Goal: Information Seeking & Learning: Learn about a topic

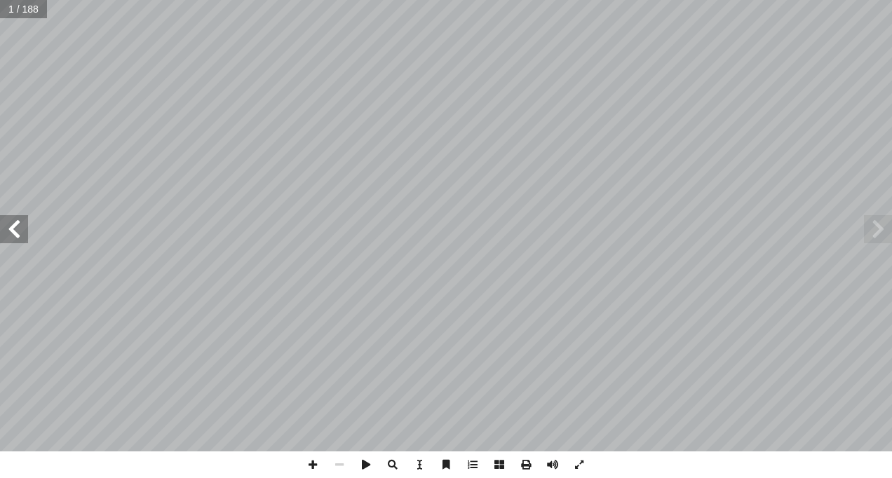
click at [16, 236] on span at bounding box center [14, 229] width 28 height 28
click at [13, 234] on span at bounding box center [14, 229] width 28 height 28
click at [22, 224] on span at bounding box center [14, 229] width 28 height 28
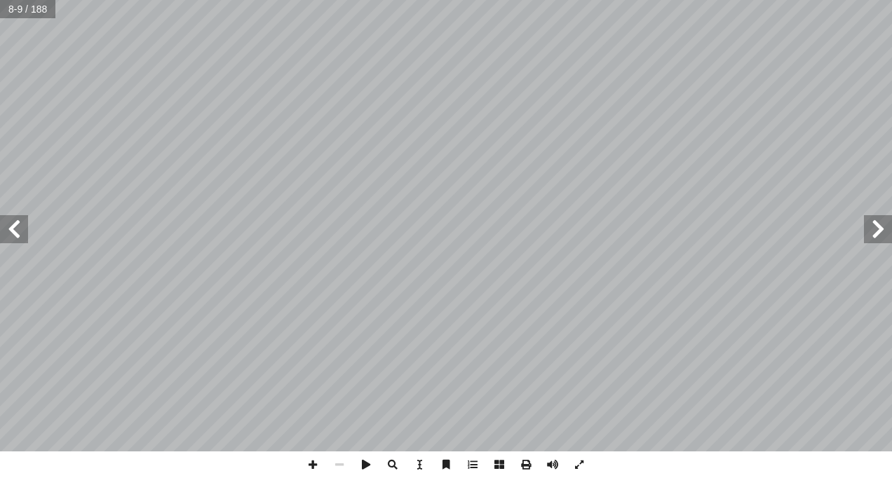
click at [22, 224] on span at bounding box center [14, 229] width 28 height 28
click at [18, 236] on span at bounding box center [14, 229] width 28 height 28
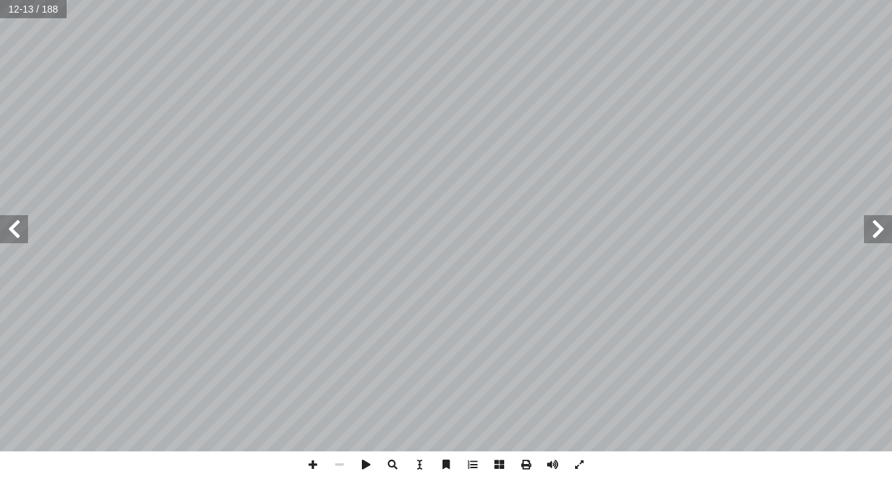
click at [18, 236] on span at bounding box center [14, 229] width 28 height 28
click at [888, 232] on span at bounding box center [878, 229] width 28 height 28
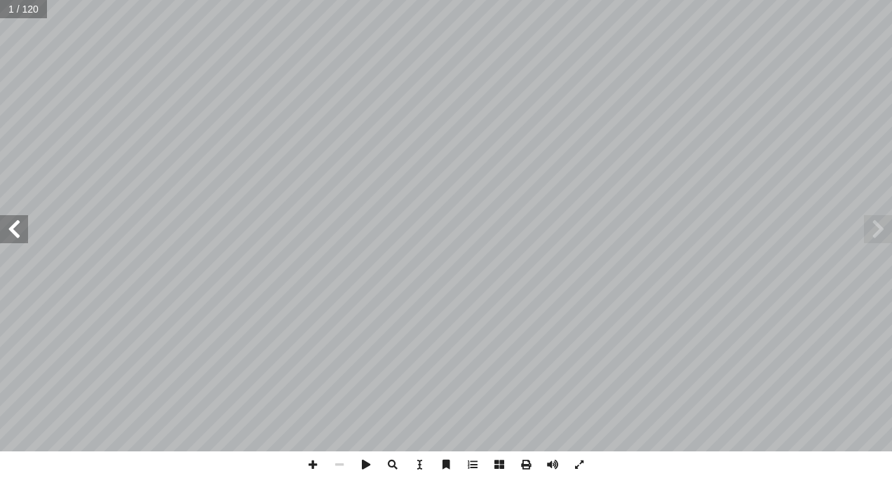
click at [18, 230] on span at bounding box center [14, 229] width 28 height 28
click at [14, 233] on span at bounding box center [14, 229] width 28 height 28
click at [15, 234] on span at bounding box center [14, 229] width 28 height 28
click at [20, 224] on span at bounding box center [14, 229] width 28 height 28
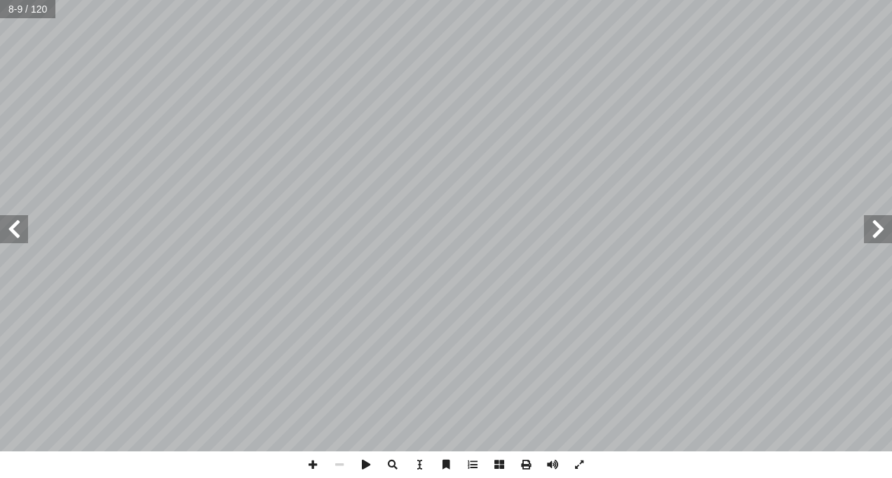
click at [20, 224] on span at bounding box center [14, 229] width 28 height 28
click at [18, 228] on span at bounding box center [14, 229] width 28 height 28
click at [891, 128] on html "الصفحة الرئيسية الصف الأول الصف الثاني الصف الثالث الصف الرابع الصف الخامس الصف…" at bounding box center [446, 64] width 892 height 128
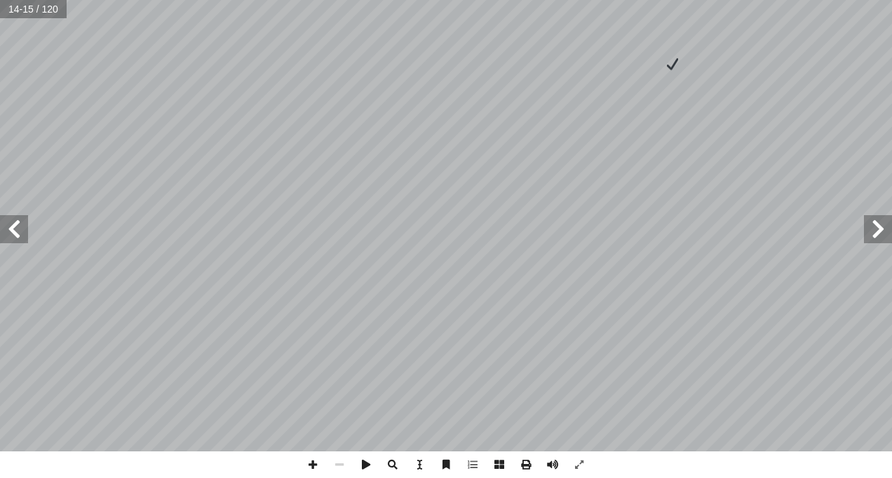
click at [18, 231] on span at bounding box center [14, 229] width 28 height 28
click at [880, 235] on span at bounding box center [878, 229] width 28 height 28
click at [15, 228] on span at bounding box center [14, 229] width 28 height 28
click at [79, 128] on html "الصفحة الرئيسية الصف الأول الصف الثاني الصف الثالث الصف الرابع الصف الخامس الصف…" at bounding box center [446, 64] width 892 height 128
click at [15, 234] on span at bounding box center [14, 229] width 28 height 28
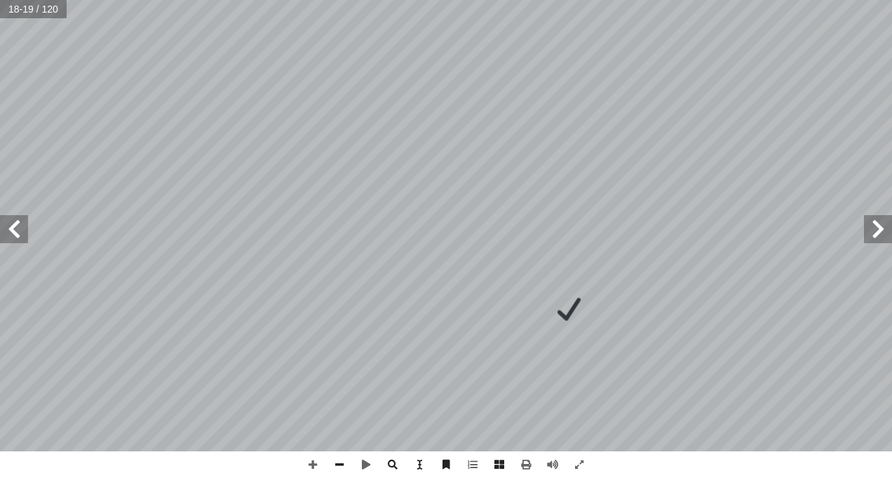
click at [0, 128] on html "الصفحة الرئيسية الصف الأول الصف الثاني الصف الثالث الصف الرابع الصف الخامس الصف…" at bounding box center [446, 64] width 892 height 128
click at [14, 217] on span at bounding box center [14, 229] width 28 height 28
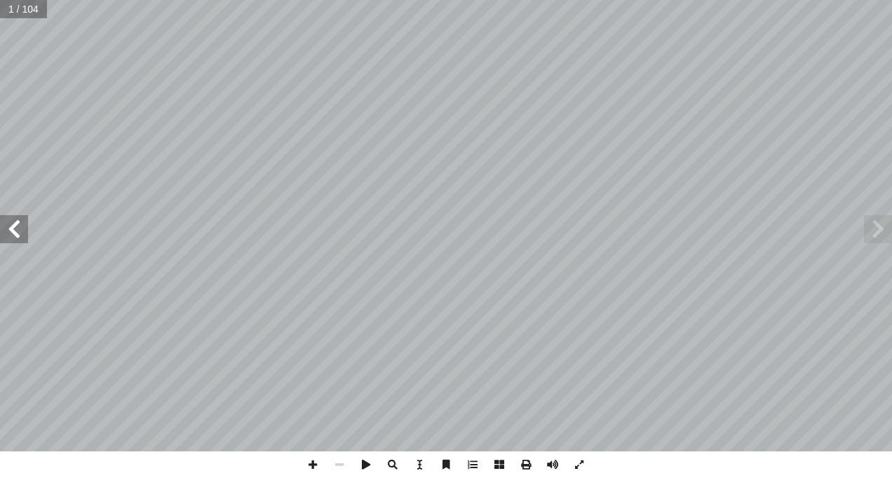
click at [14, 217] on span at bounding box center [14, 229] width 28 height 28
click at [8, 229] on span at bounding box center [14, 229] width 28 height 28
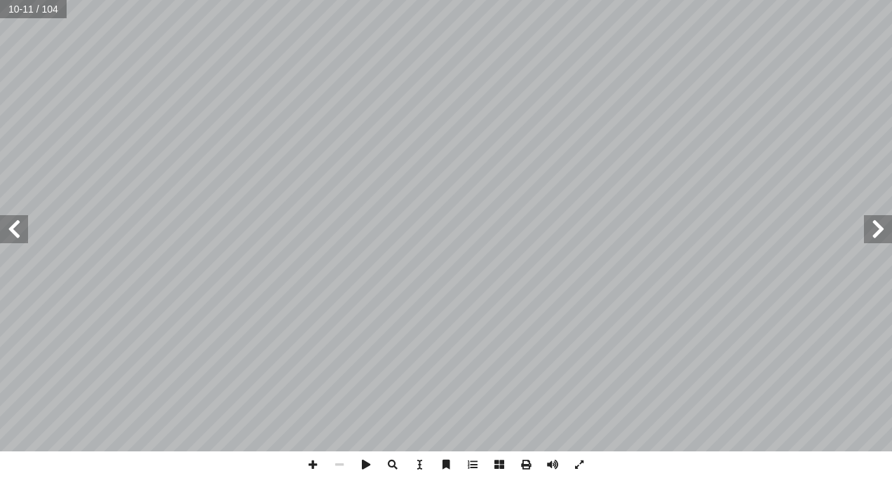
click at [8, 229] on span at bounding box center [14, 229] width 28 height 28
click at [8, 230] on span at bounding box center [14, 229] width 28 height 28
click at [6, 222] on span at bounding box center [14, 229] width 28 height 28
click at [14, 235] on span at bounding box center [14, 229] width 28 height 28
click at [15, 235] on span at bounding box center [14, 229] width 28 height 28
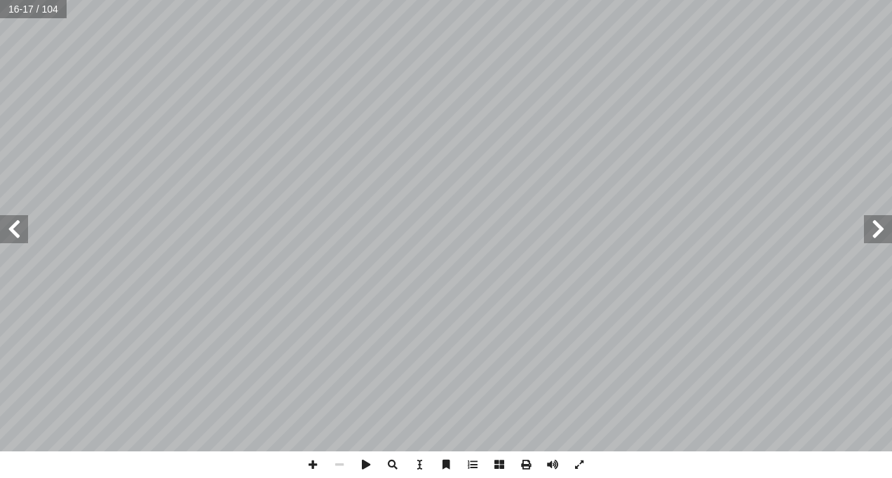
click at [21, 235] on span at bounding box center [14, 229] width 28 height 28
click at [22, 232] on span at bounding box center [14, 229] width 28 height 28
click at [873, 229] on span at bounding box center [878, 229] width 28 height 28
click at [868, 469] on div "٢ 0 سي ْ ف َ ن ِ ب ُ ف ِّ ر َ ع أ � : ُّ مهيدي َّ لت � ُ شاط ّ لن � لائي : َ م …" at bounding box center [446, 239] width 892 height 478
